Goal: Task Accomplishment & Management: Manage account settings

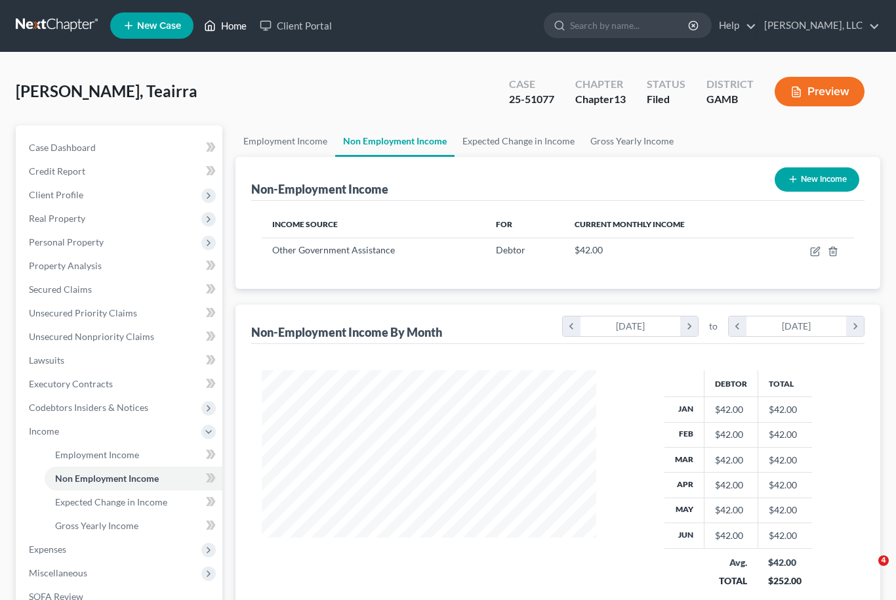
click at [239, 29] on link "Home" at bounding box center [226, 26] width 56 height 24
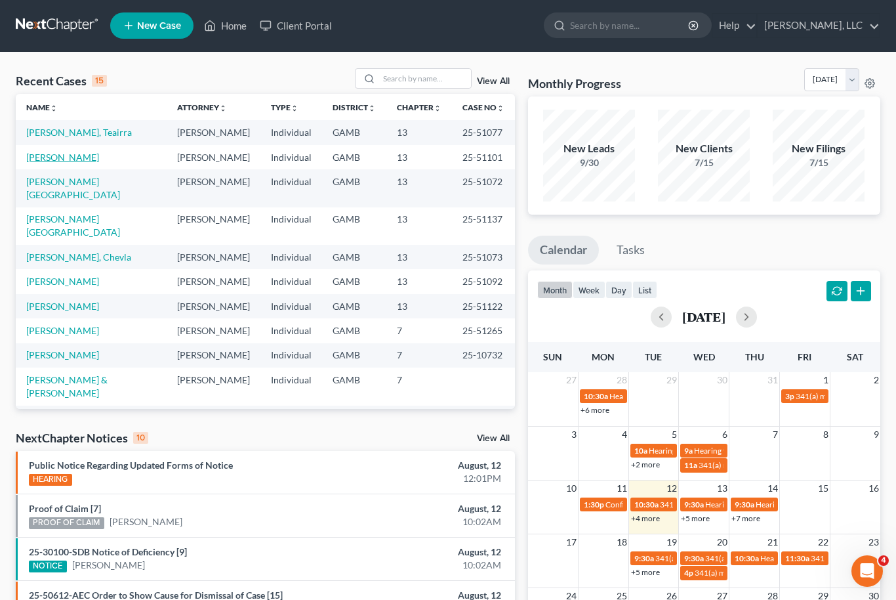
click at [51, 162] on link "[PERSON_NAME]" at bounding box center [62, 157] width 73 height 11
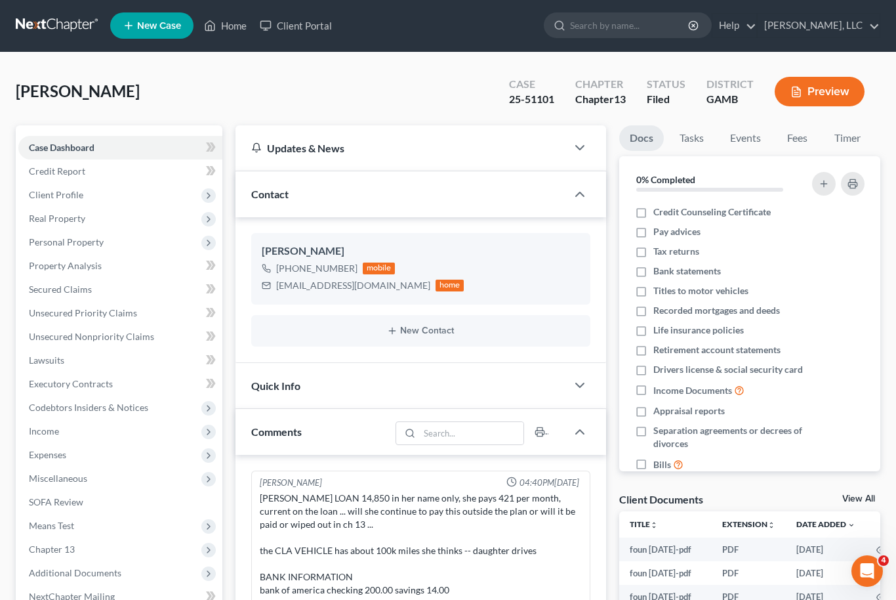
scroll to position [210, 0]
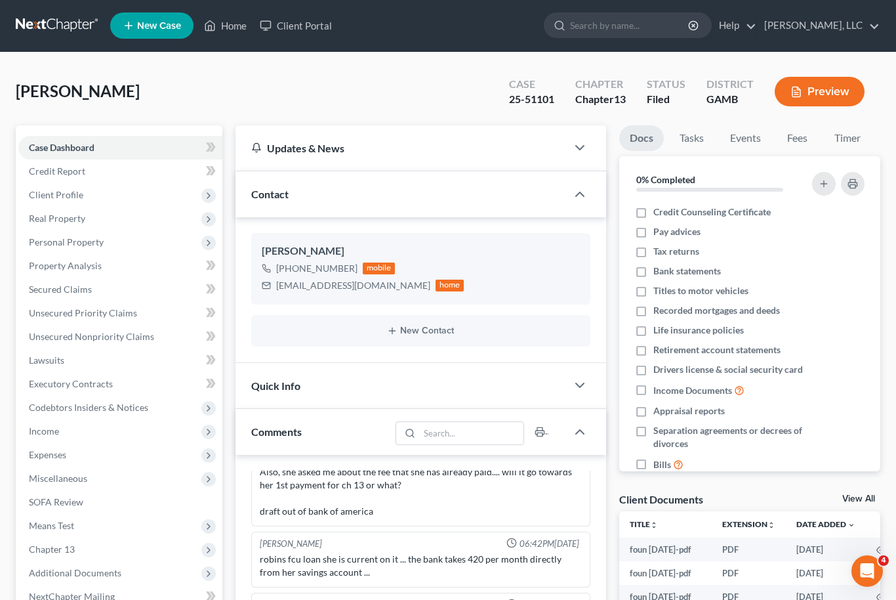
click at [868, 494] on link "View All" at bounding box center [859, 498] width 33 height 9
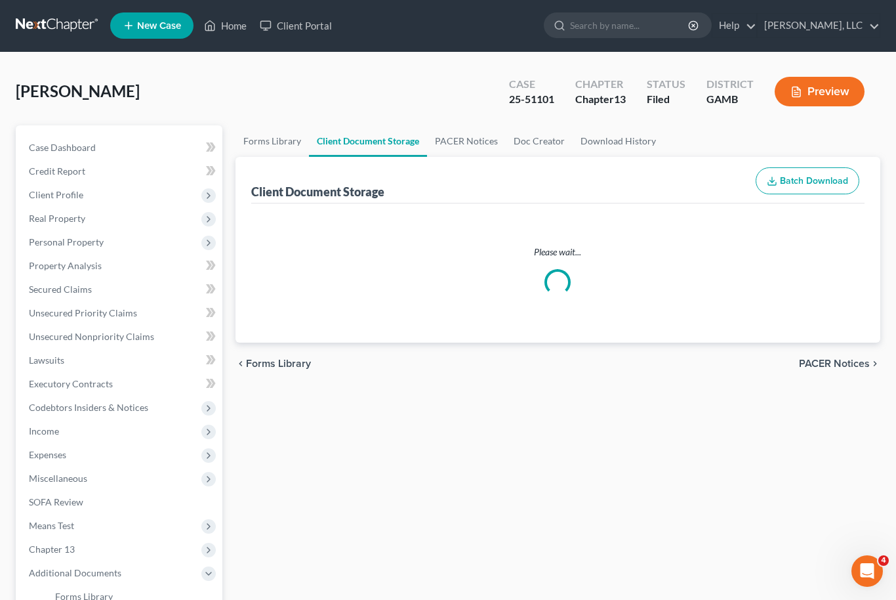
select select "12"
select select "6"
select select "22"
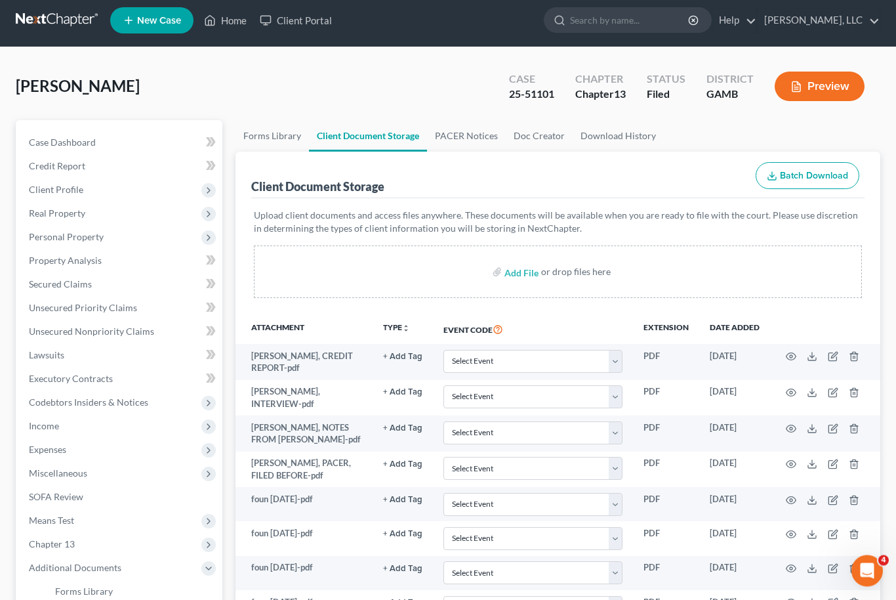
scroll to position [33, 0]
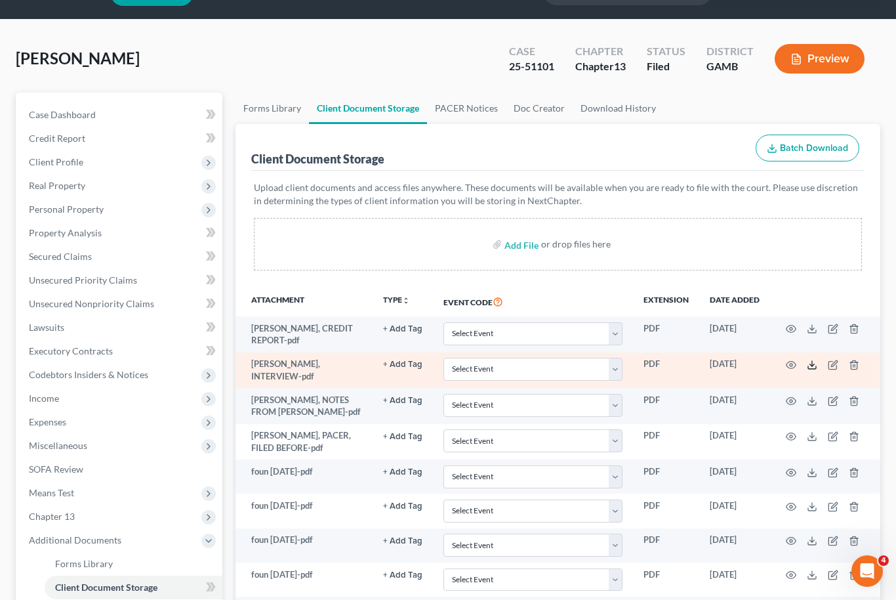
click at [811, 364] on polyline at bounding box center [812, 365] width 5 height 2
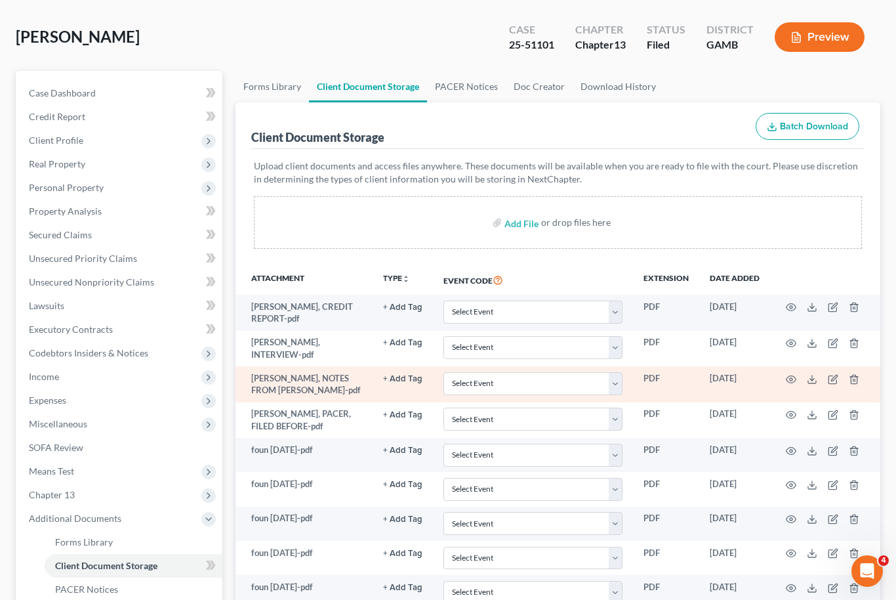
click at [814, 366] on td at bounding box center [825, 384] width 110 height 36
click at [812, 376] on line at bounding box center [812, 377] width 0 height 5
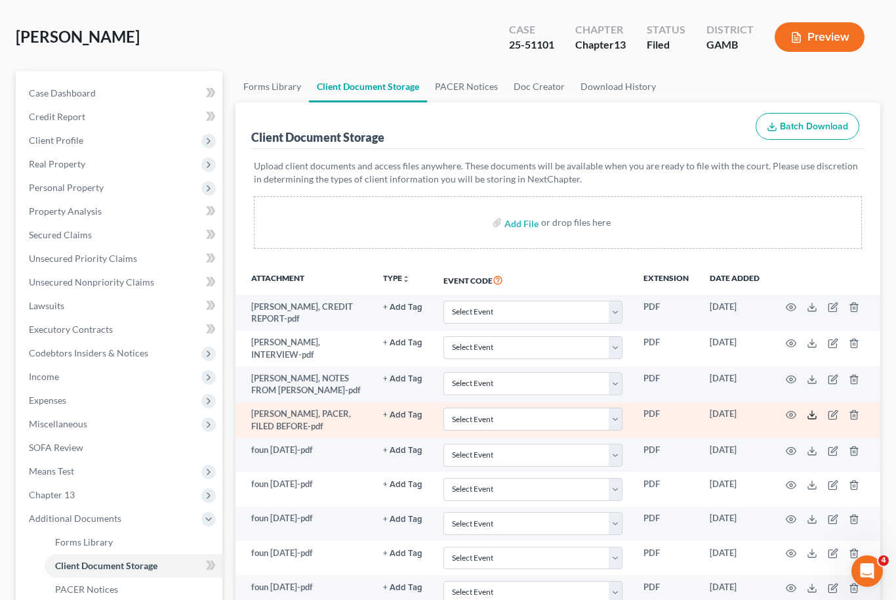
click at [814, 413] on icon at bounding box center [812, 414] width 10 height 10
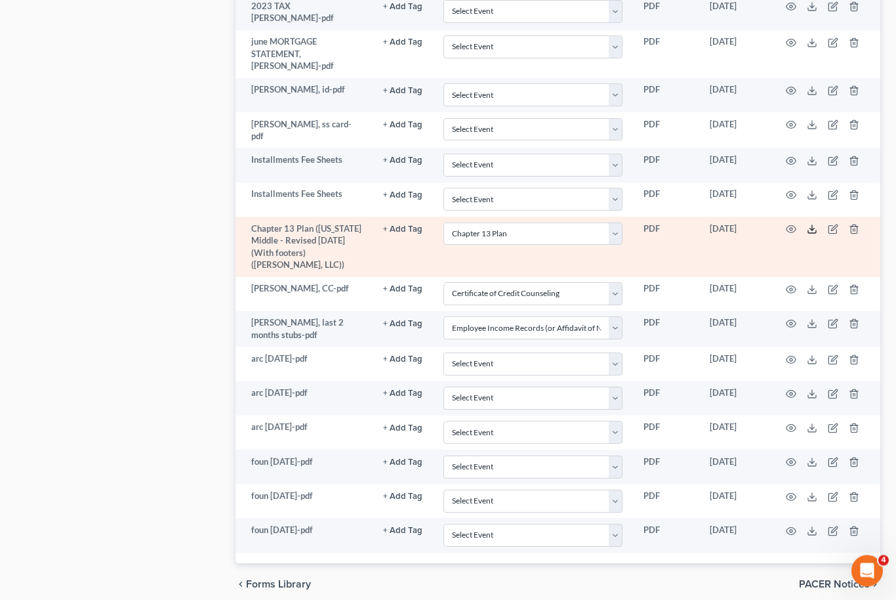
scroll to position [1199, 0]
click at [815, 224] on icon at bounding box center [812, 229] width 10 height 10
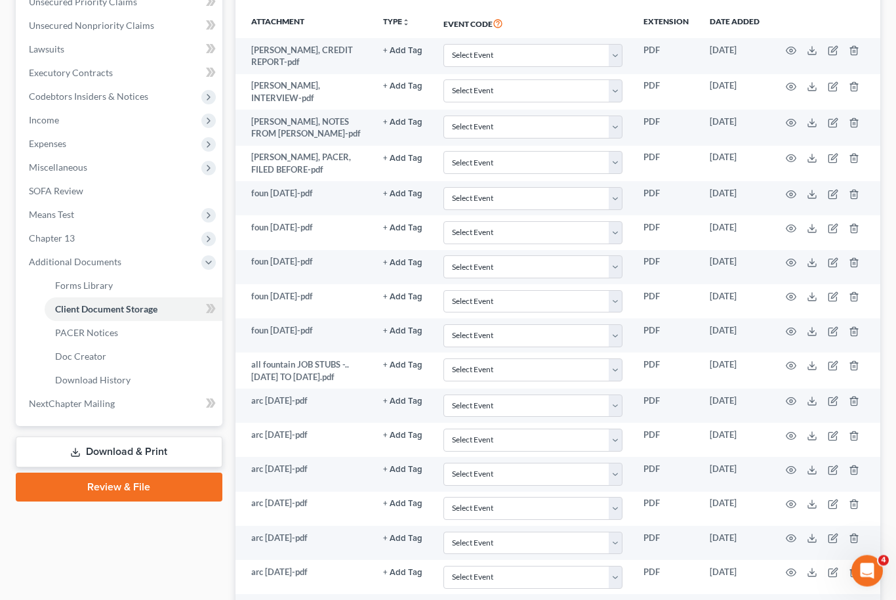
scroll to position [306, 0]
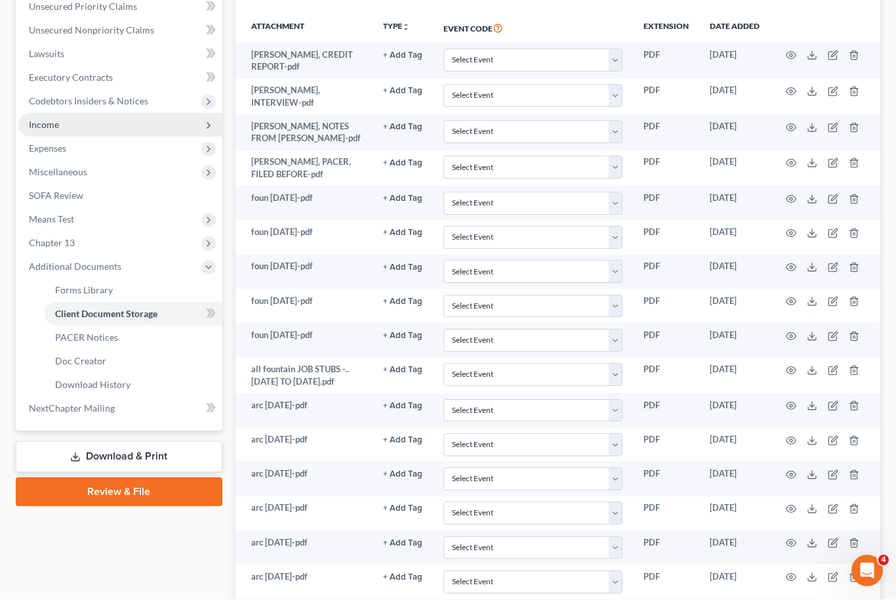
click at [115, 124] on span "Income" at bounding box center [120, 126] width 204 height 24
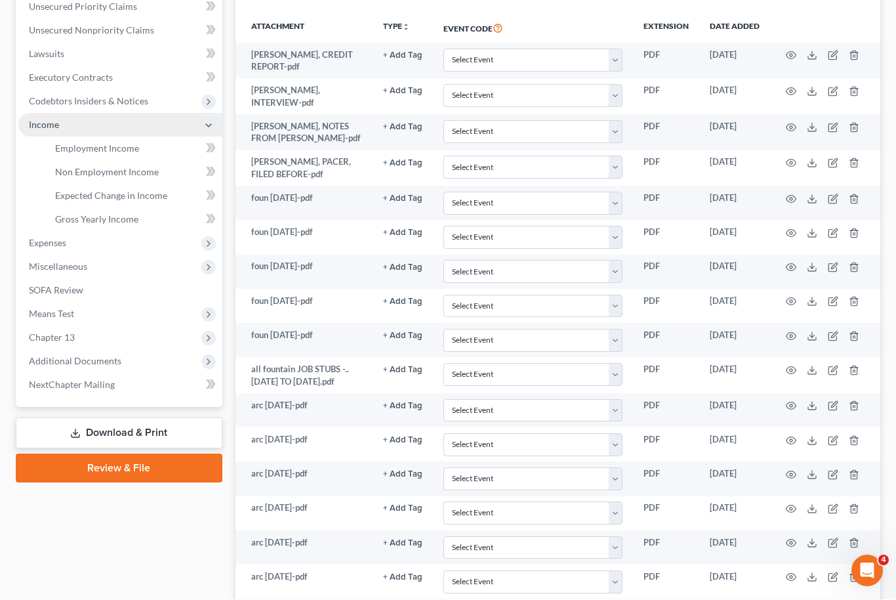
scroll to position [307, 0]
click at [139, 156] on link "Employment Income" at bounding box center [134, 148] width 178 height 24
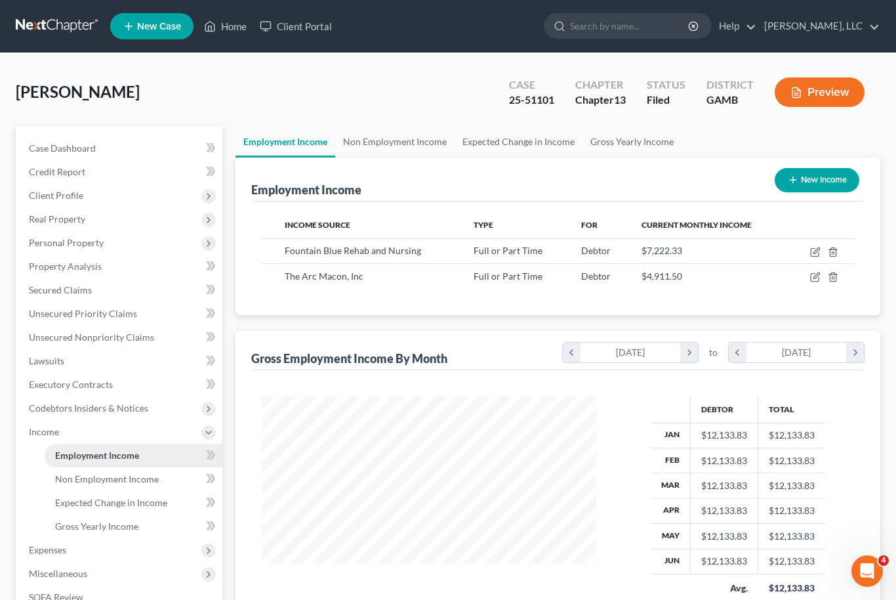
scroll to position [235, 362]
click at [423, 146] on link "Non Employment Income" at bounding box center [394, 141] width 119 height 31
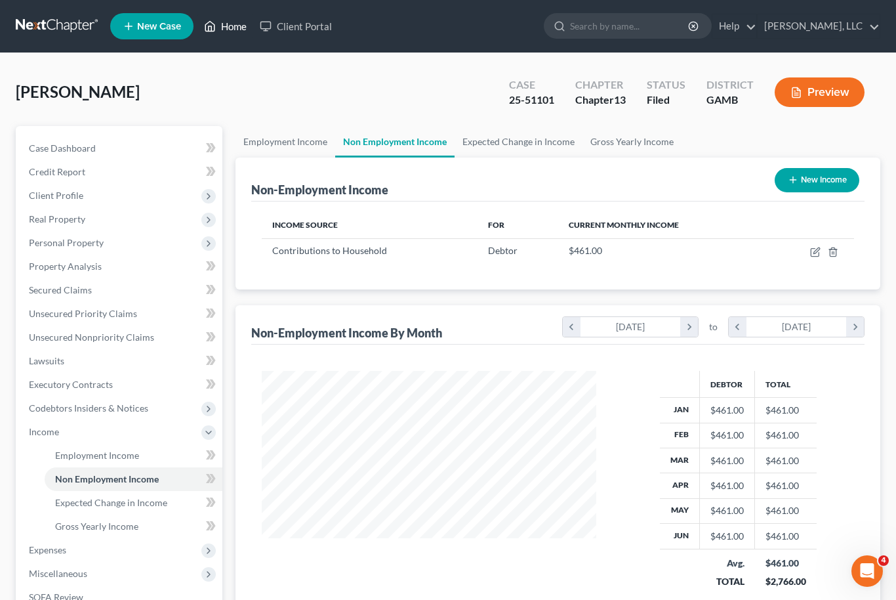
click at [247, 33] on link "Home" at bounding box center [226, 26] width 56 height 24
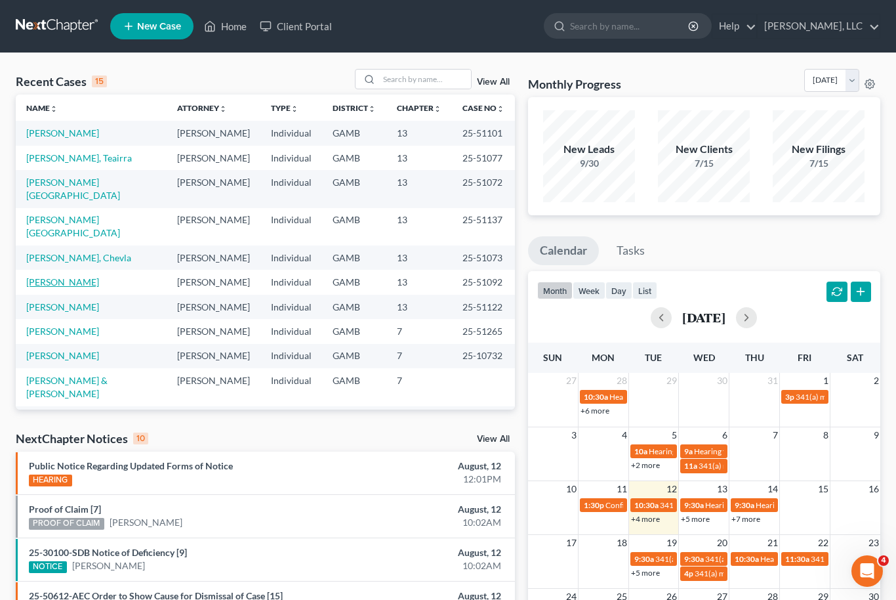
click at [83, 276] on link "[PERSON_NAME]" at bounding box center [62, 281] width 73 height 11
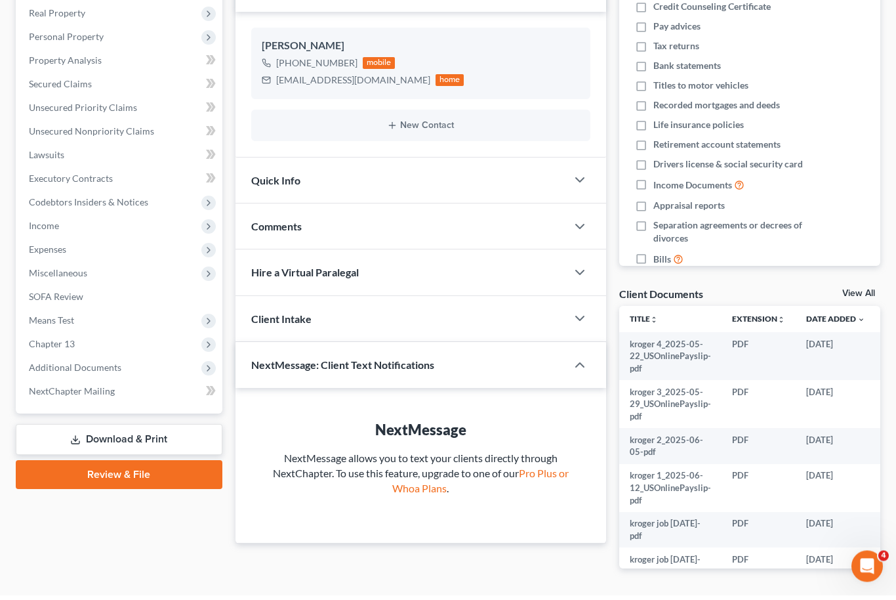
scroll to position [201, 0]
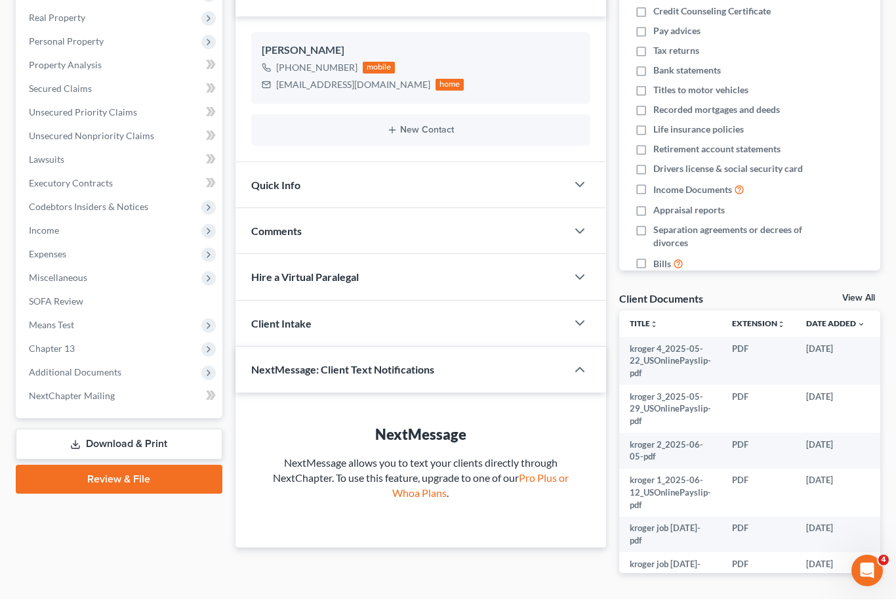
click at [863, 295] on link "View All" at bounding box center [859, 298] width 33 height 9
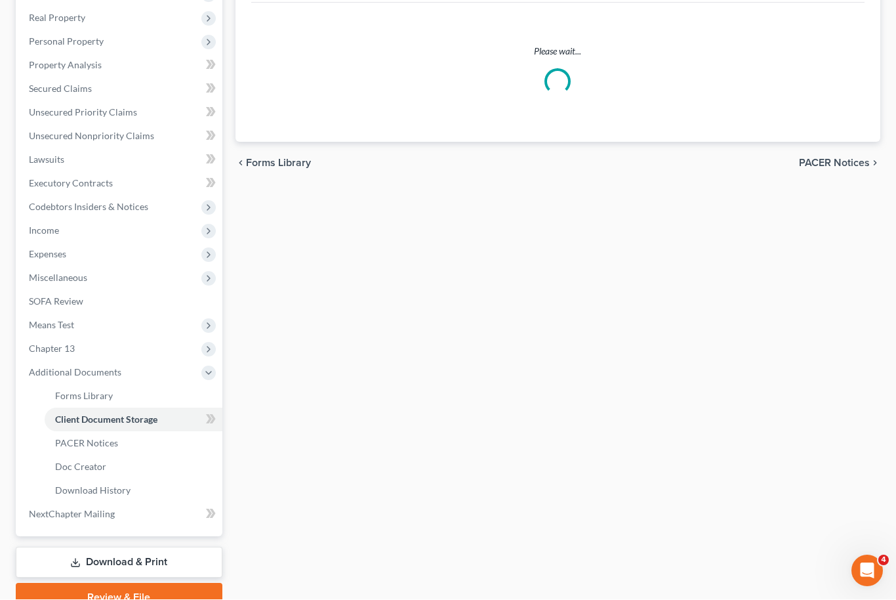
scroll to position [5, 0]
select select "12"
select select "6"
select select "22"
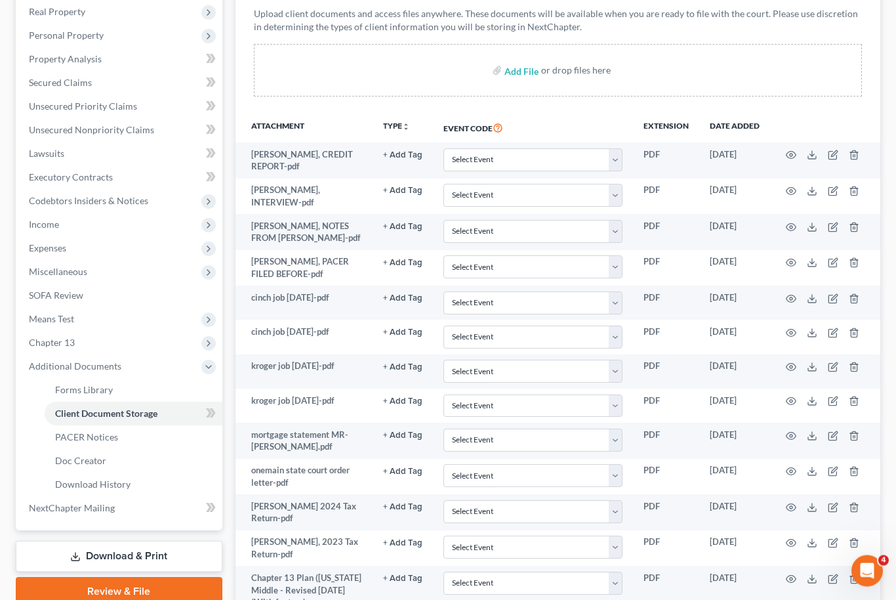
scroll to position [212, 0]
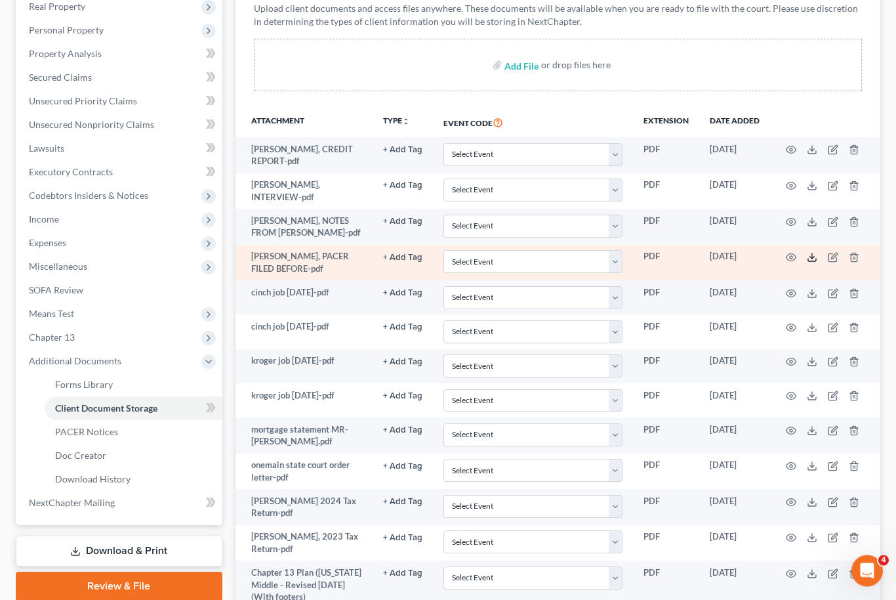
click at [817, 253] on icon at bounding box center [812, 258] width 10 height 10
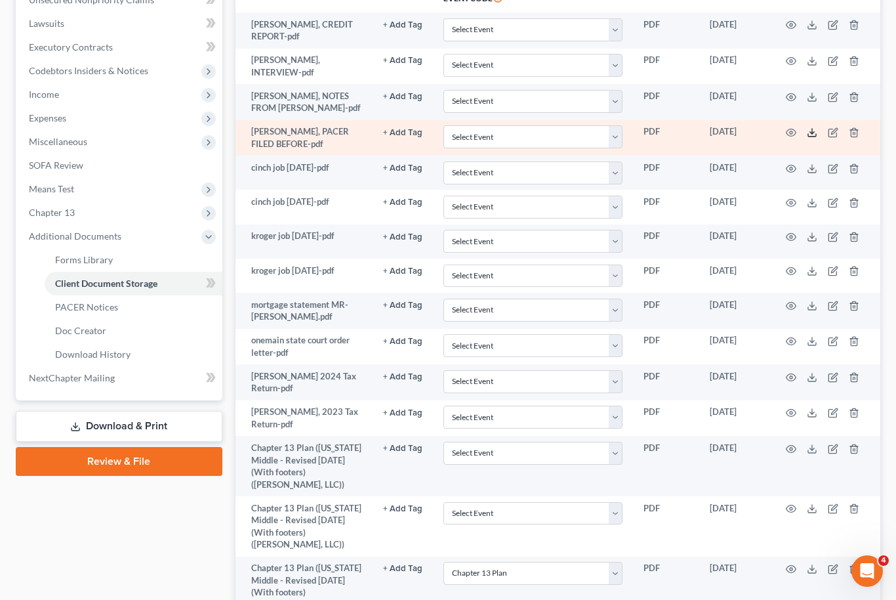
scroll to position [747, 0]
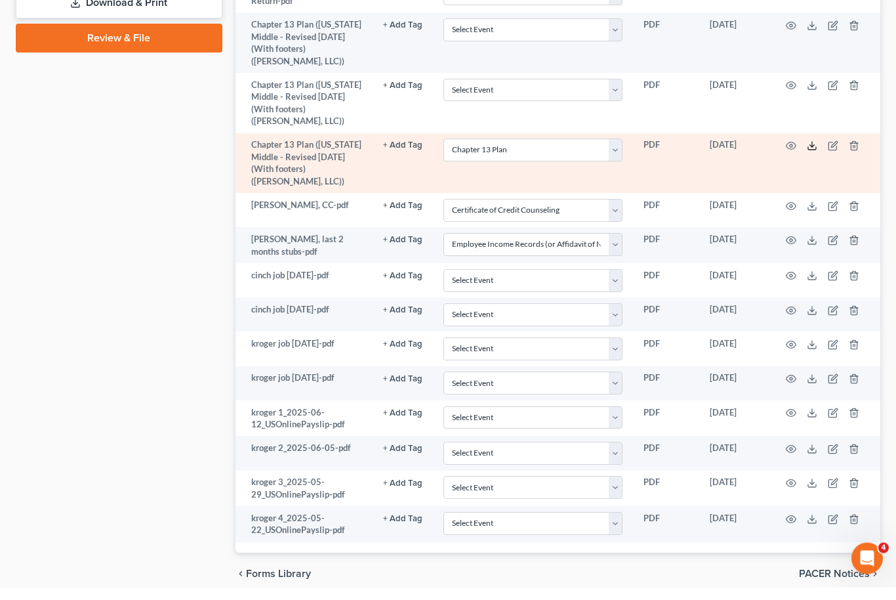
click at [812, 164] on icon at bounding box center [812, 159] width 10 height 10
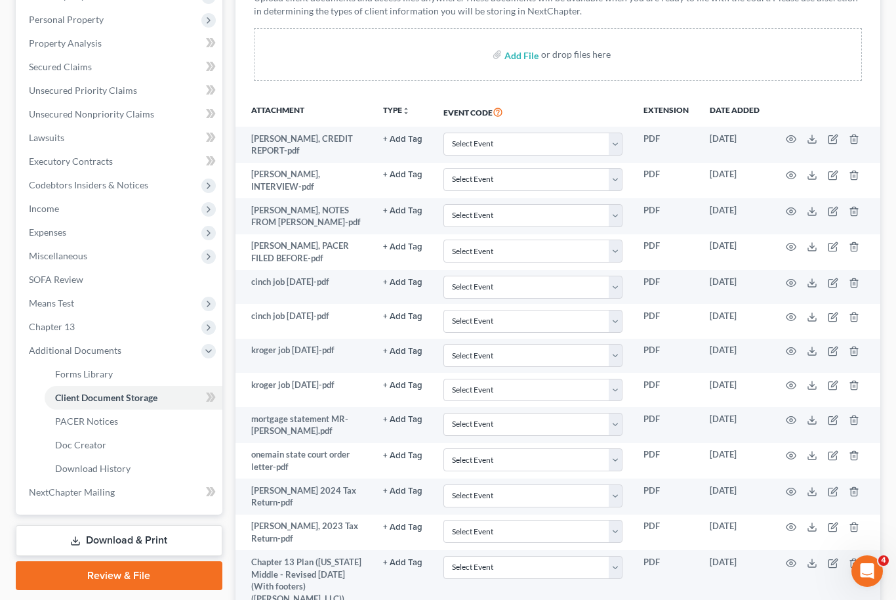
scroll to position [104, 0]
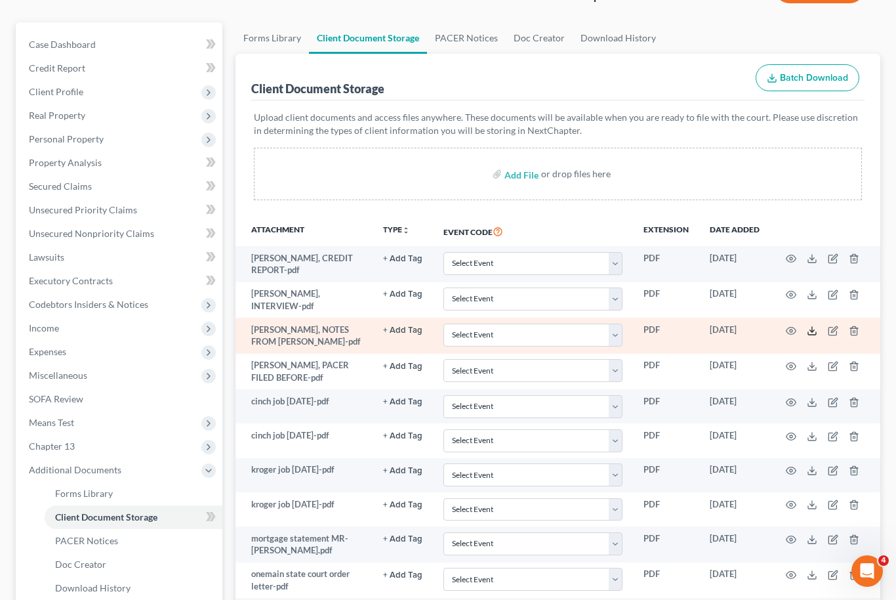
click at [814, 325] on icon at bounding box center [812, 330] width 10 height 10
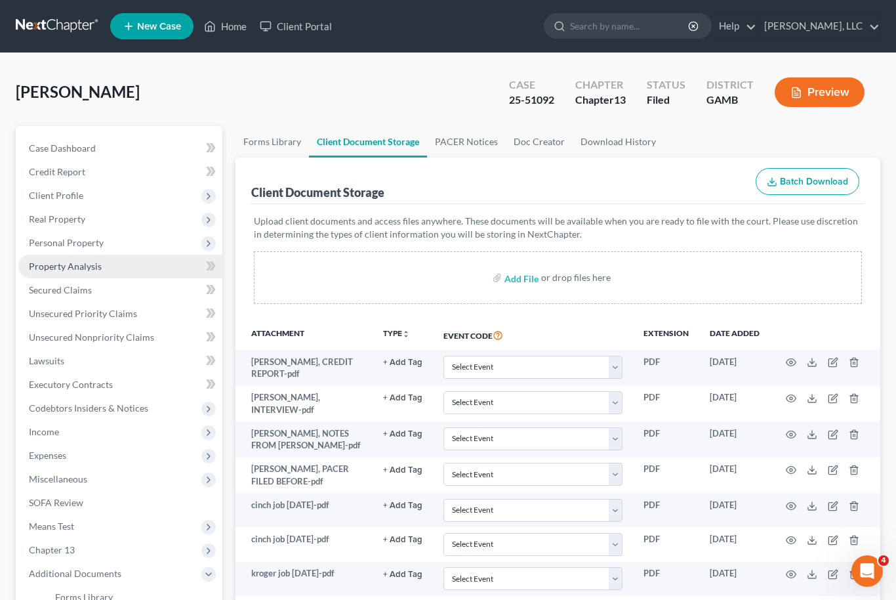
click at [88, 274] on link "Property Analysis" at bounding box center [120, 267] width 204 height 24
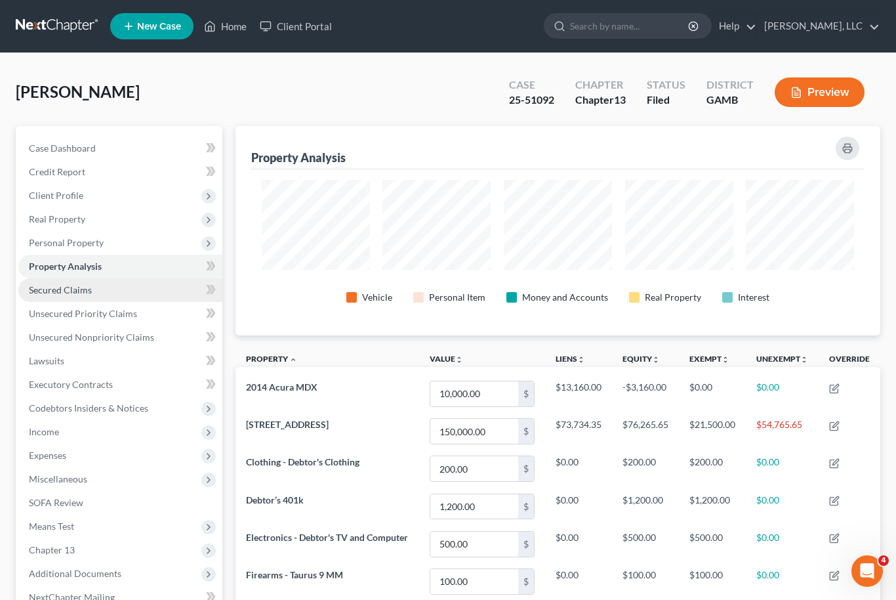
scroll to position [209, 645]
click at [77, 296] on link "Secured Claims" at bounding box center [120, 290] width 204 height 24
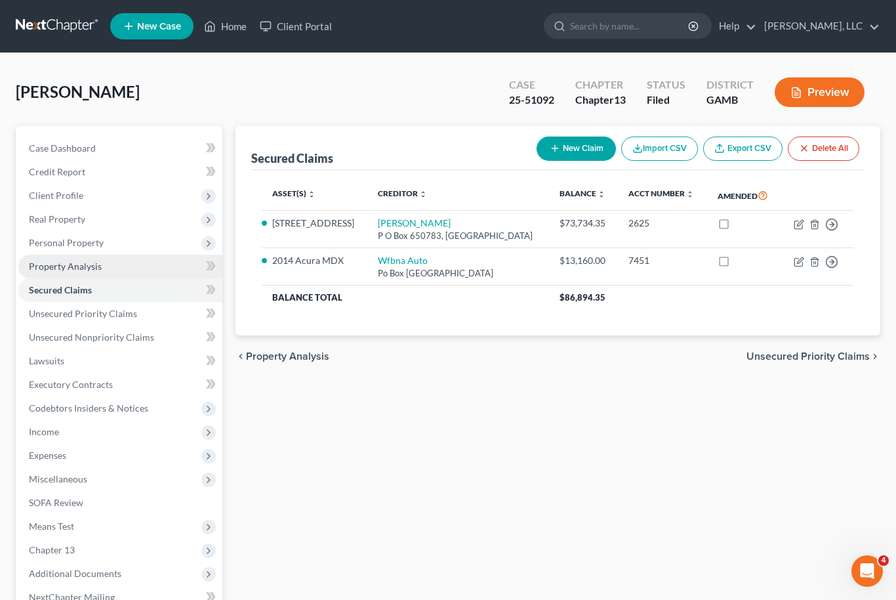
click at [87, 269] on span "Property Analysis" at bounding box center [65, 265] width 73 height 11
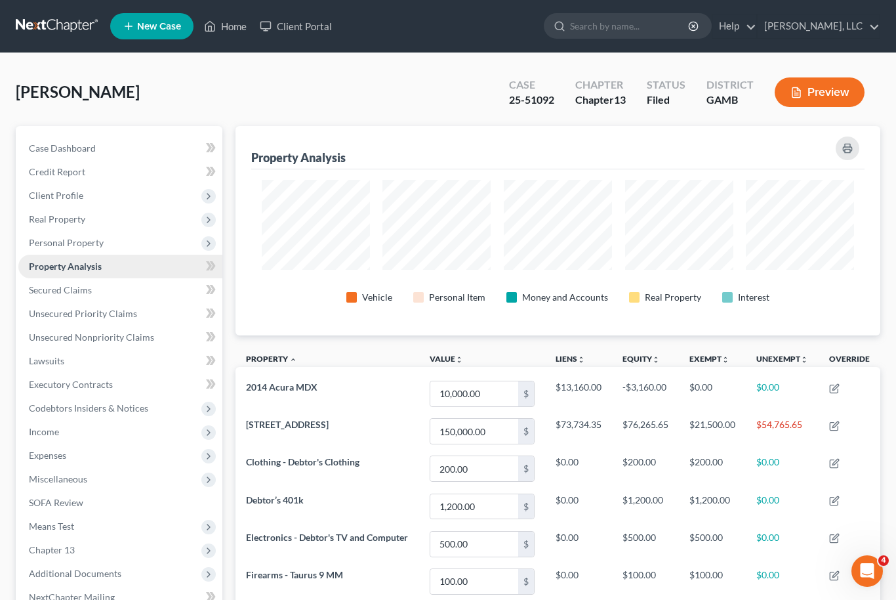
scroll to position [209, 645]
click at [118, 349] on link "Lawsuits" at bounding box center [120, 361] width 204 height 24
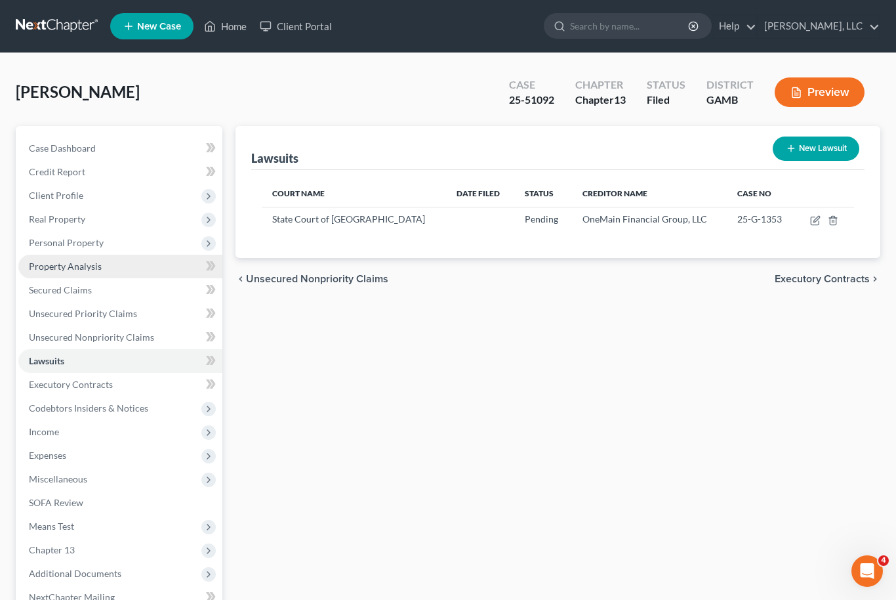
click at [80, 261] on span "Property Analysis" at bounding box center [65, 265] width 73 height 11
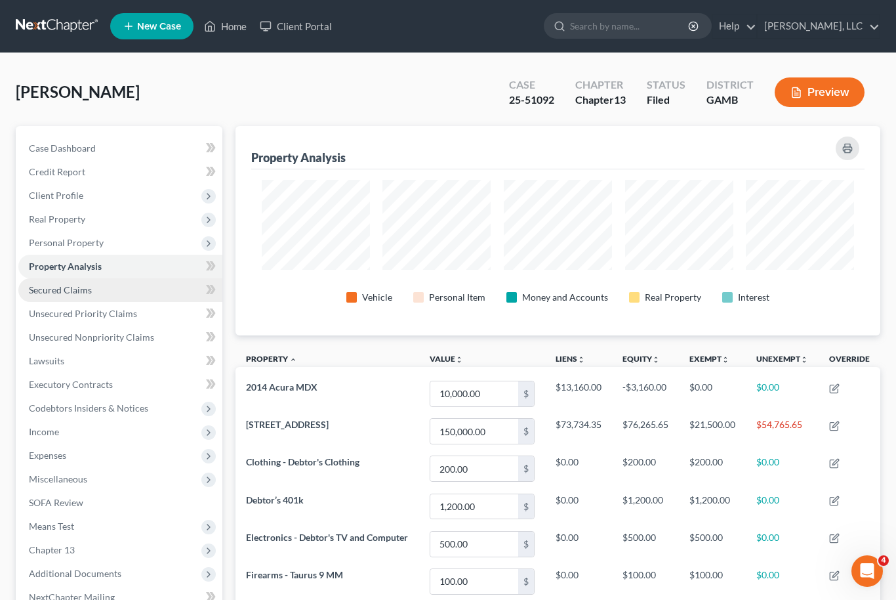
click at [89, 289] on span "Secured Claims" at bounding box center [60, 289] width 63 height 11
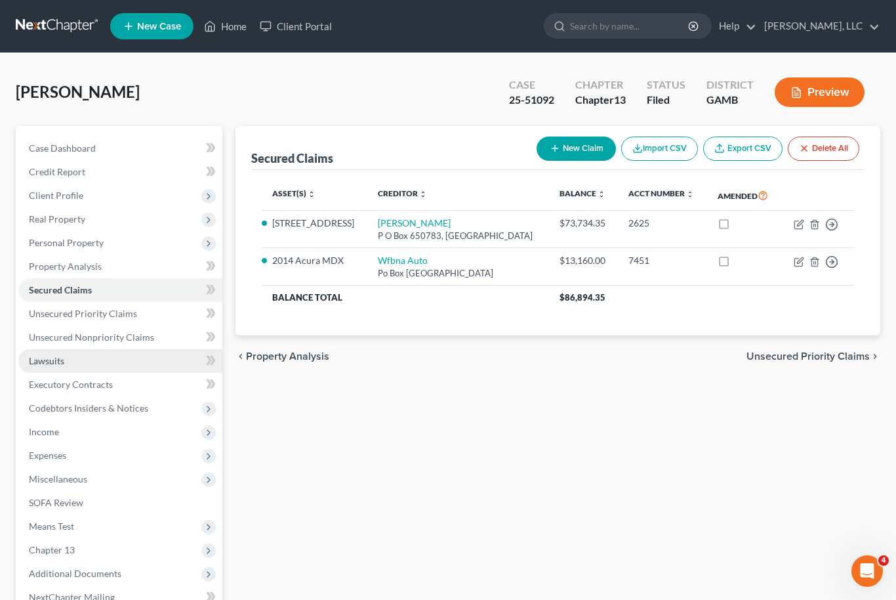
click at [106, 362] on link "Lawsuits" at bounding box center [120, 361] width 204 height 24
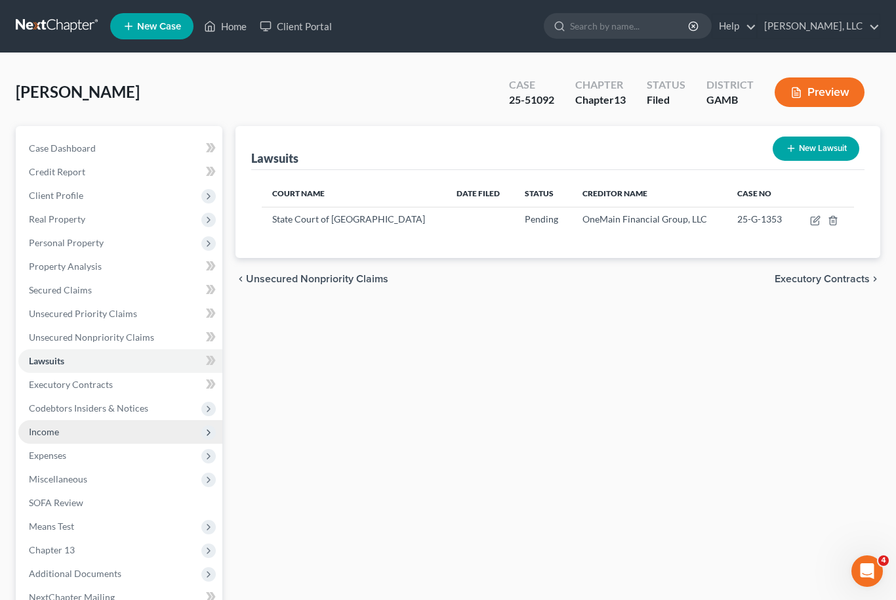
click at [77, 440] on span "Income" at bounding box center [120, 432] width 204 height 24
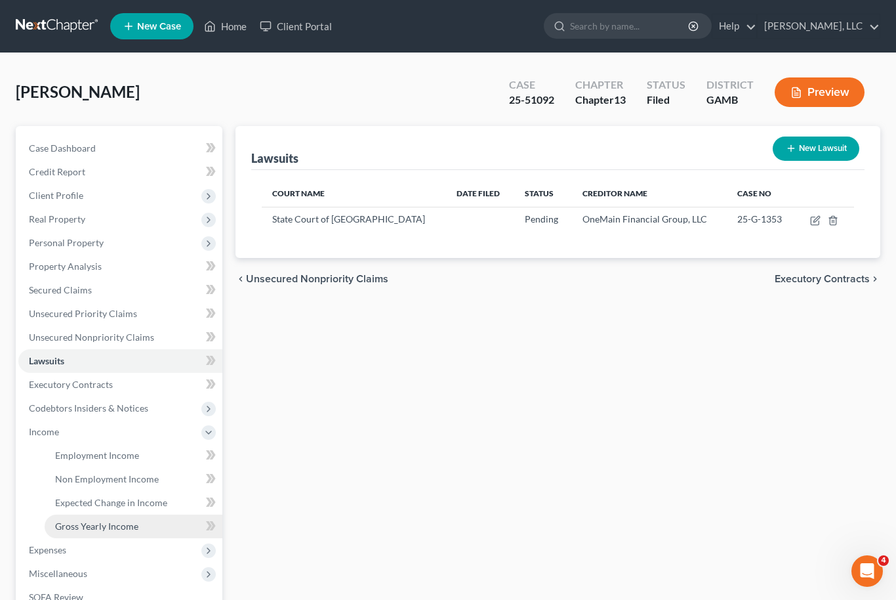
click at [119, 522] on span "Gross Yearly Income" at bounding box center [96, 525] width 83 height 11
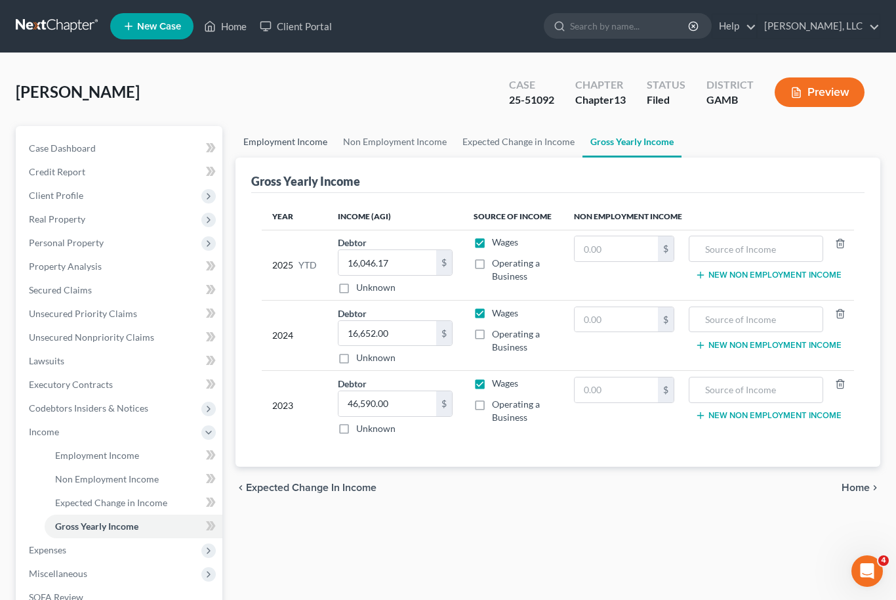
click at [295, 145] on link "Employment Income" at bounding box center [286, 141] width 100 height 31
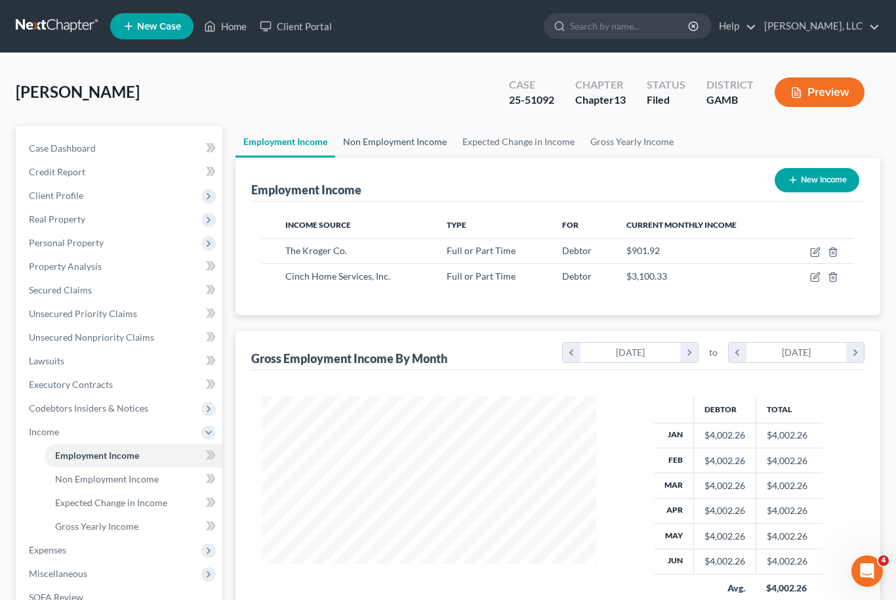
click at [411, 138] on link "Non Employment Income" at bounding box center [394, 141] width 119 height 31
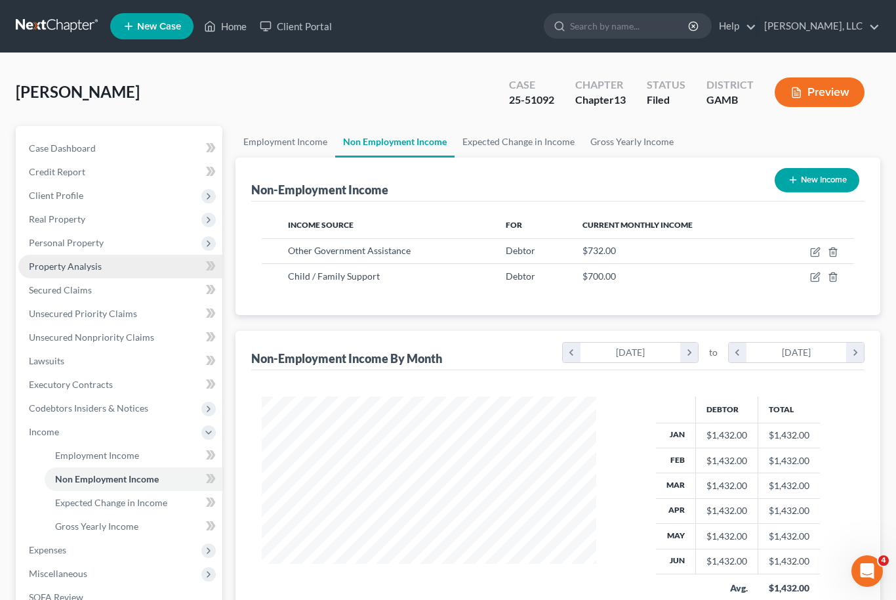
click at [94, 259] on link "Property Analysis" at bounding box center [120, 267] width 204 height 24
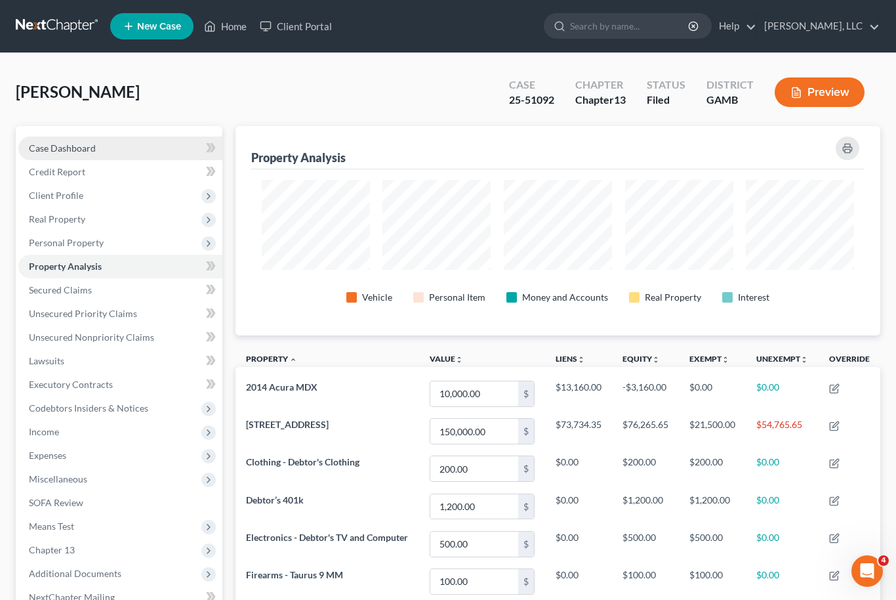
click at [108, 145] on link "Case Dashboard" at bounding box center [120, 148] width 204 height 24
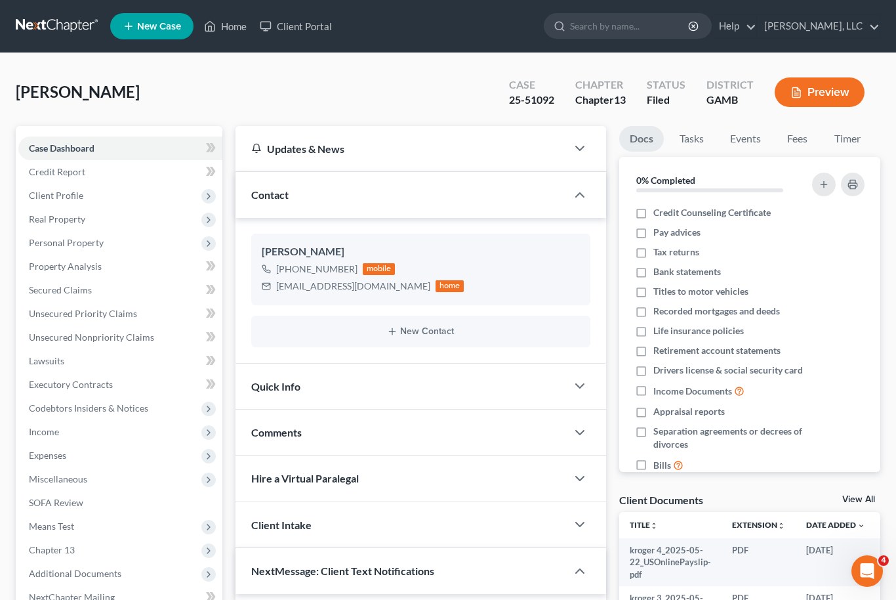
click at [860, 502] on link "View All" at bounding box center [859, 499] width 33 height 9
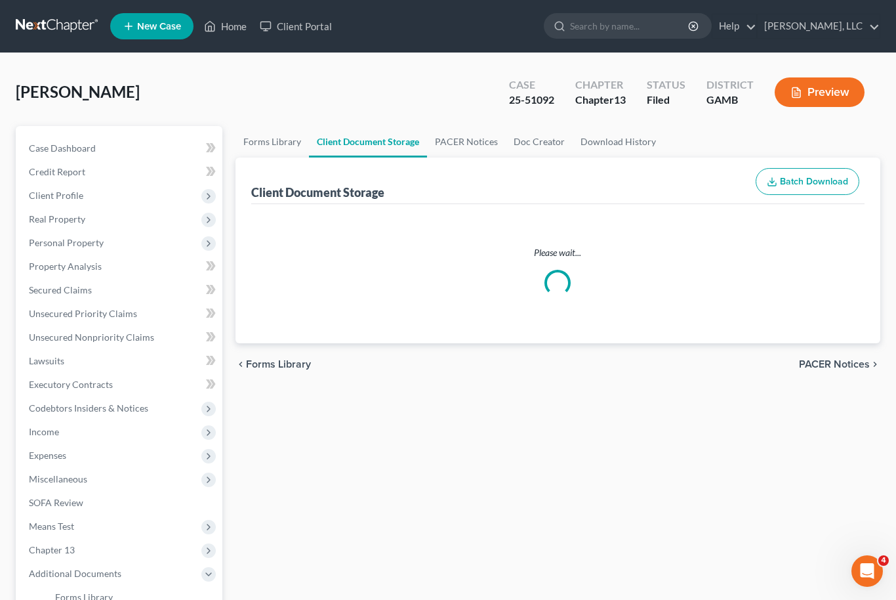
select select "12"
select select "6"
select select "22"
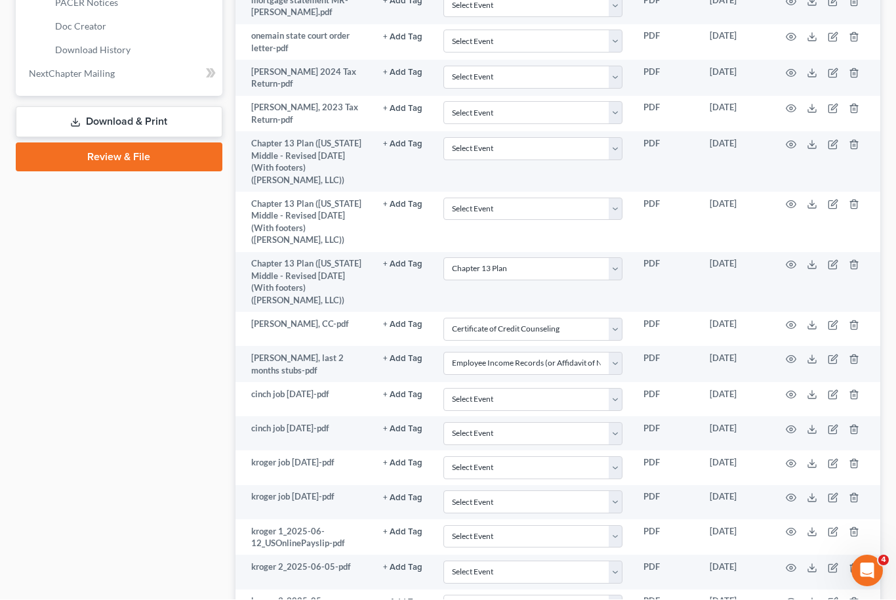
scroll to position [642, 0]
